Goal: Task Accomplishment & Management: Manage account settings

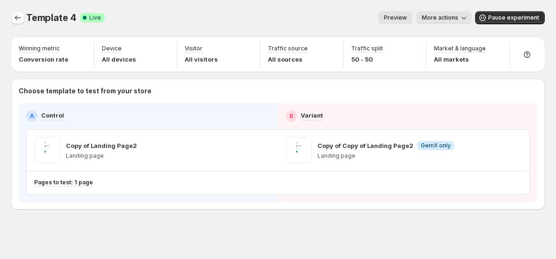
click at [21, 22] on icon "Experiments" at bounding box center [17, 17] width 9 height 9
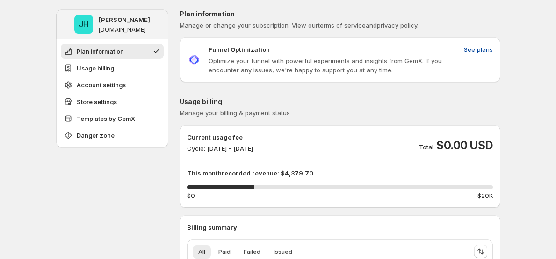
click at [475, 50] on span "See plans" at bounding box center [477, 49] width 29 height 9
